Goal: Task Accomplishment & Management: Complete application form

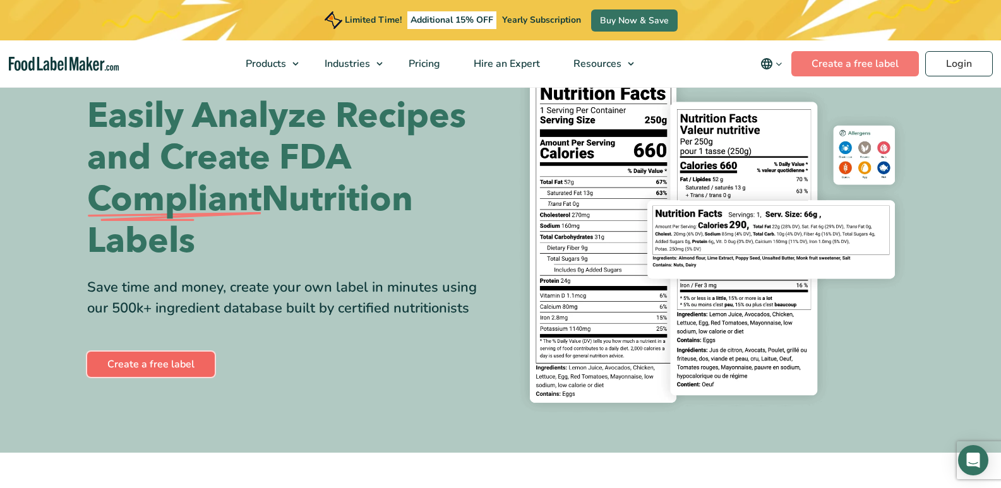
click at [157, 361] on link "Create a free label" at bounding box center [151, 364] width 128 height 25
